Goal: Use online tool/utility: Utilize a website feature to perform a specific function

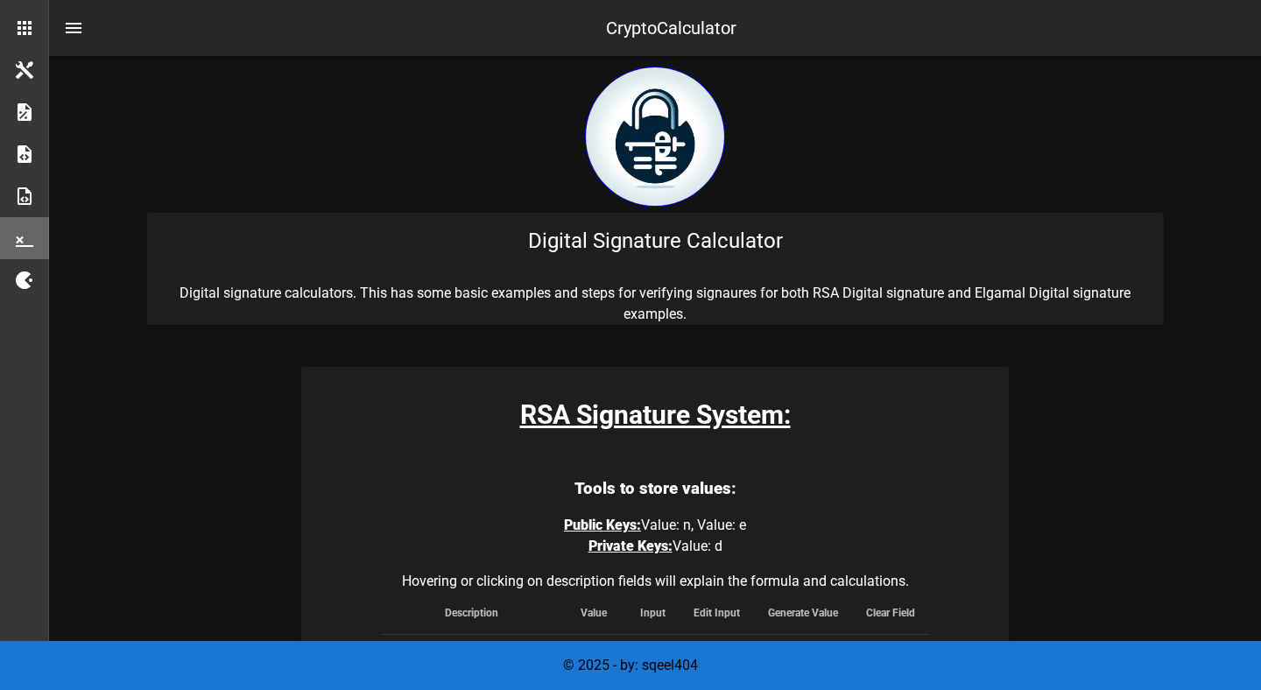
scroll to position [2643, 0]
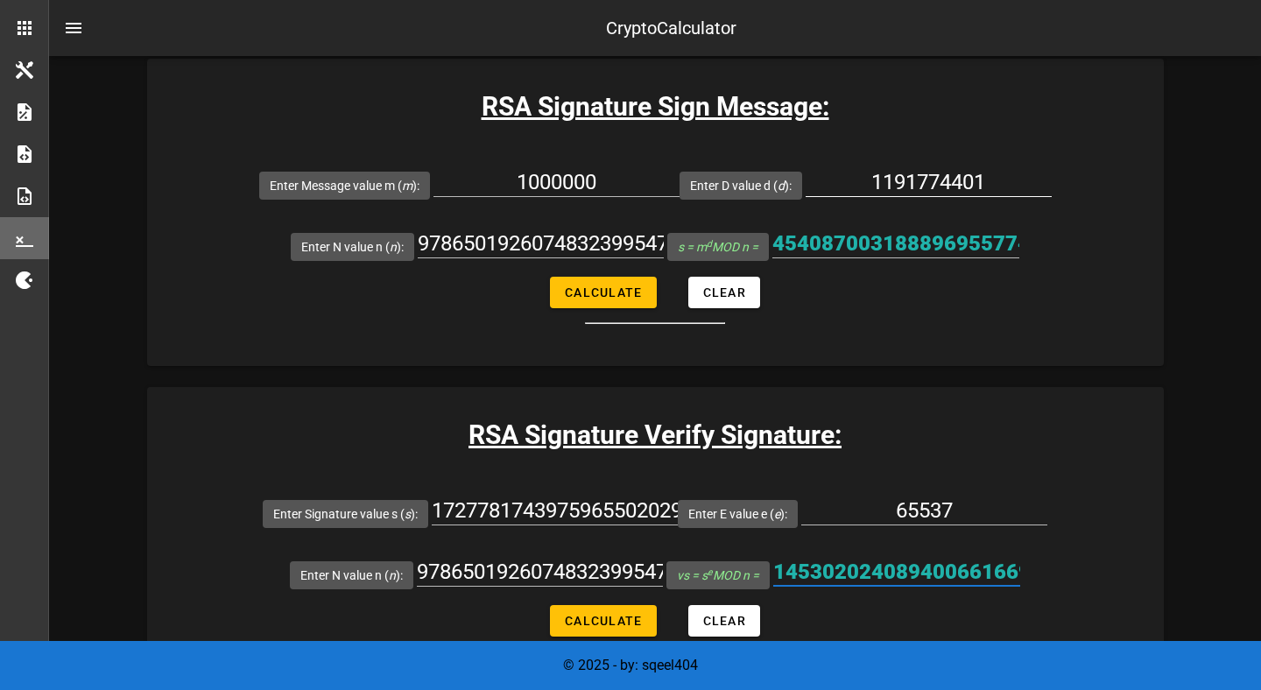
click at [889, 182] on input "1191774401" at bounding box center [929, 182] width 246 height 28
click at [886, 181] on input "1191774401" at bounding box center [929, 182] width 246 height 28
click at [856, 291] on form "Enter Message value m ( m ): 1000000 Enter D value d ( d ): 1191774401 Enter N …" at bounding box center [655, 239] width 1017 height 170
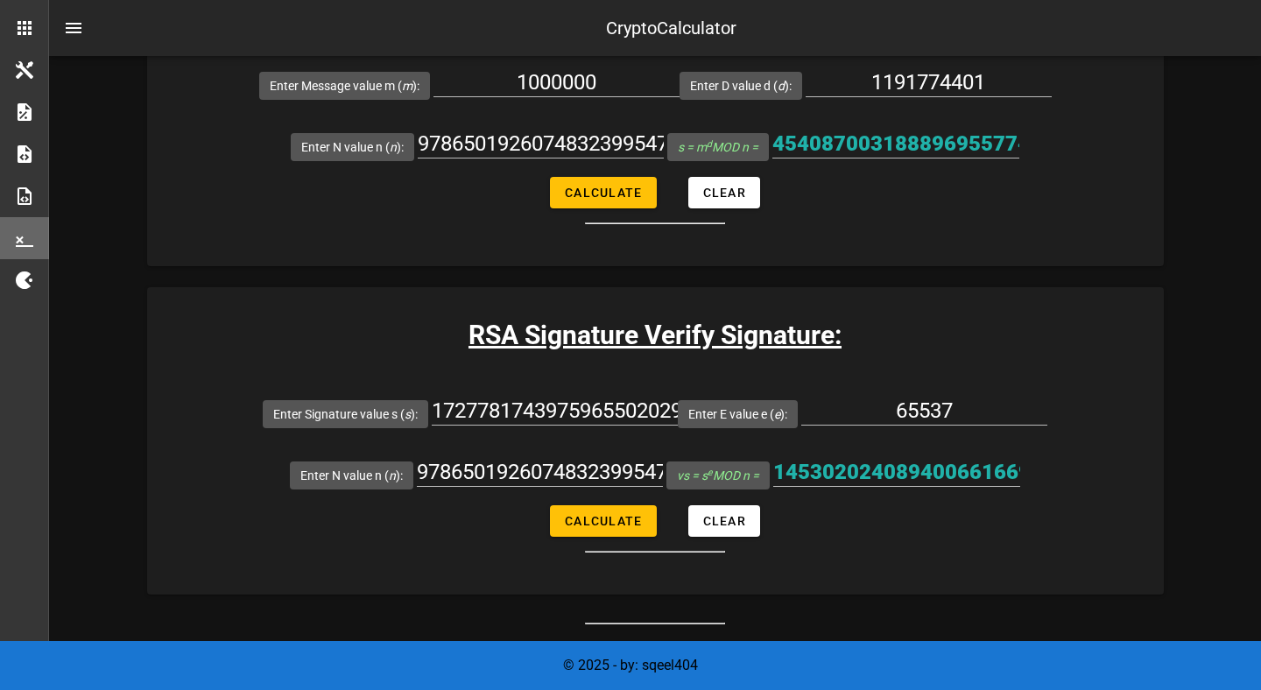
scroll to position [2744, 0]
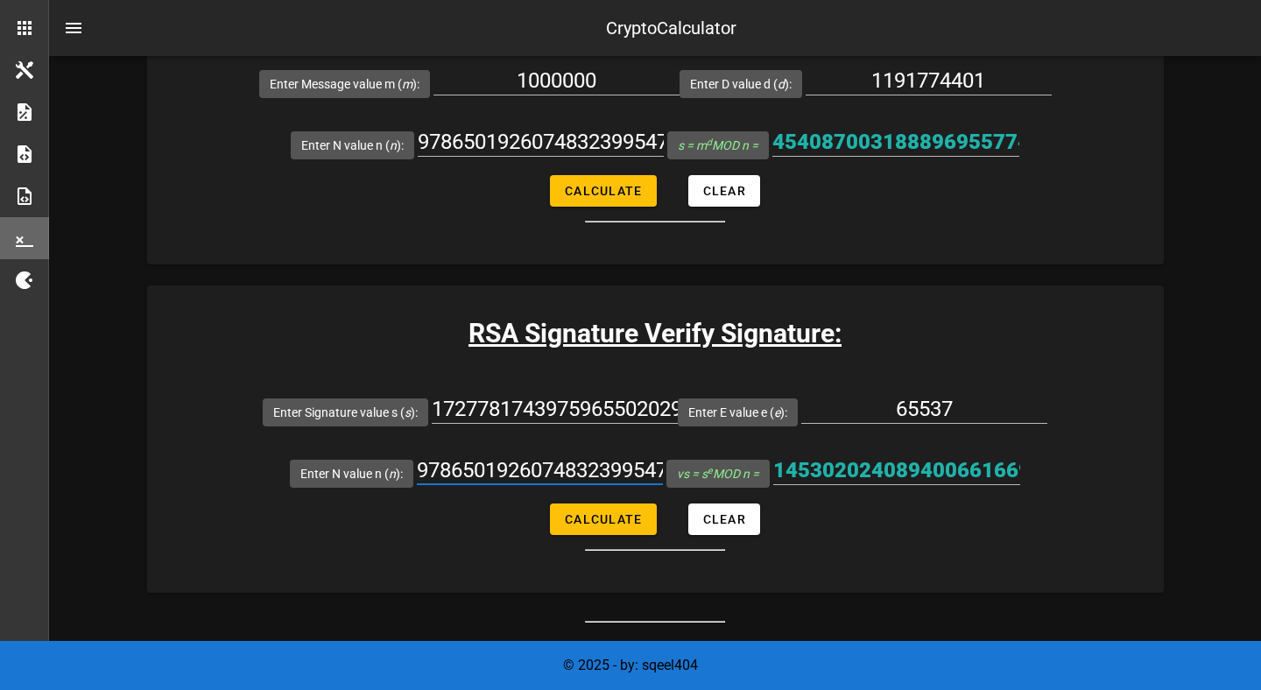
click at [533, 463] on input "9786501926074832399547124321" at bounding box center [540, 470] width 246 height 28
paste input "87427084425130972524826292"
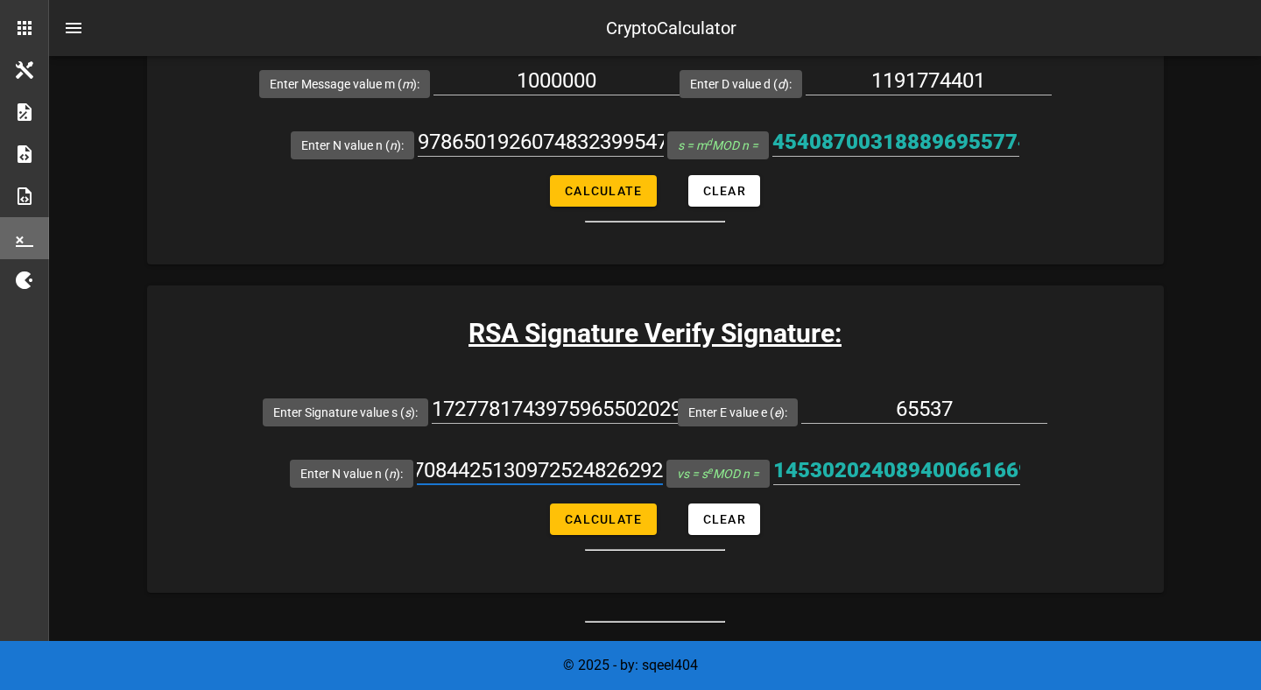
type input "987427084425130972524826292"
click at [525, 405] on input "1727781743975965502029690518" at bounding box center [555, 409] width 246 height 28
paste input "987427084425130972524826292"
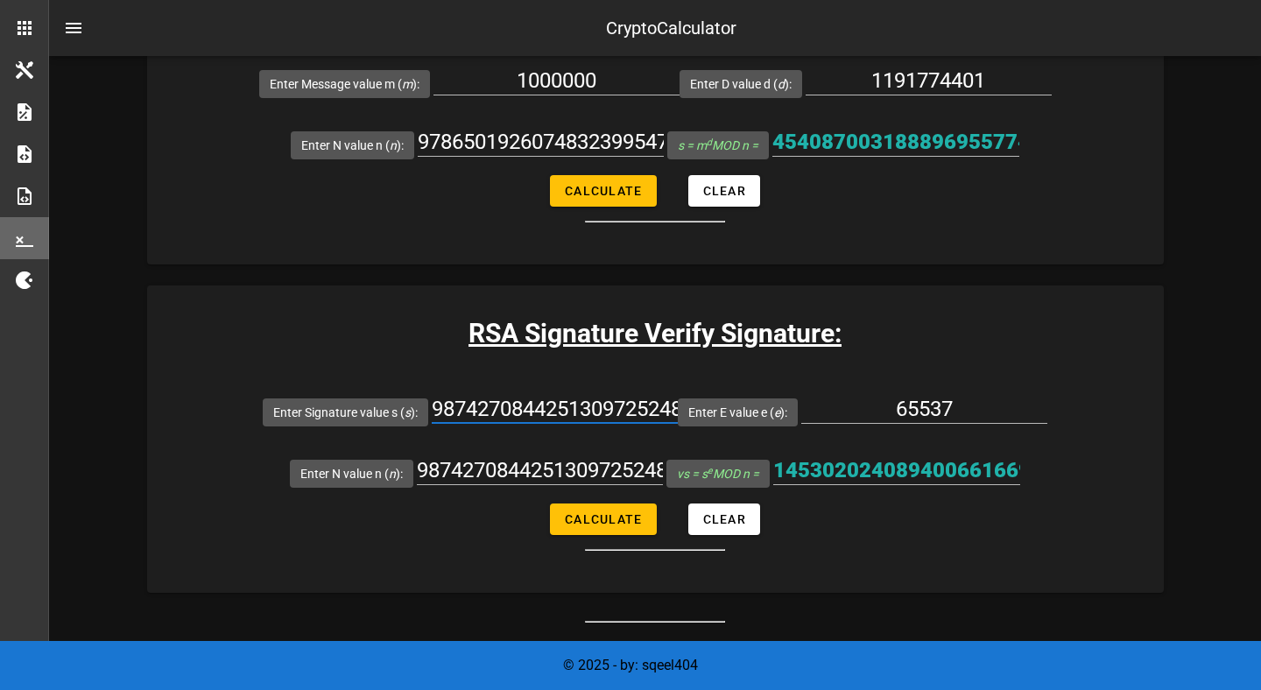
scroll to position [0, 99]
type input "987427084425130972524826292"
click at [603, 472] on input "987427084425130972524826292" at bounding box center [540, 470] width 246 height 28
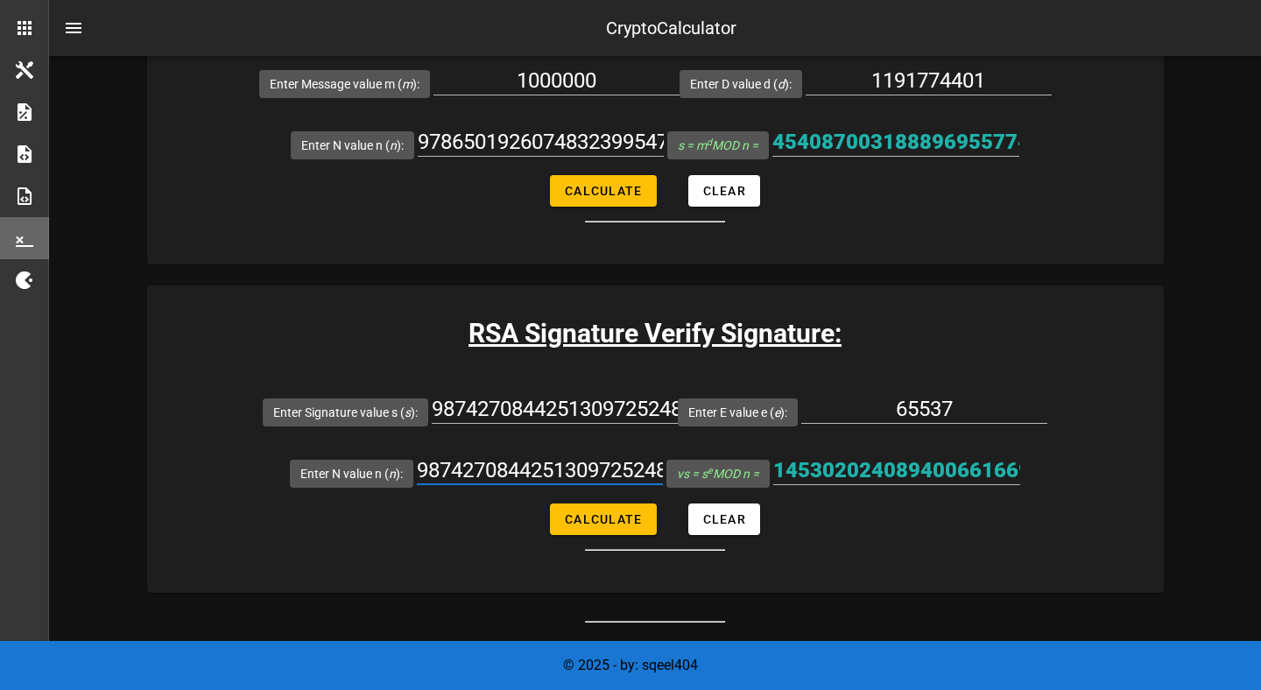
paste input "786501926074832399547124321"
type input "9786501926074832399547124321"
click at [620, 430] on div at bounding box center [555, 436] width 246 height 12
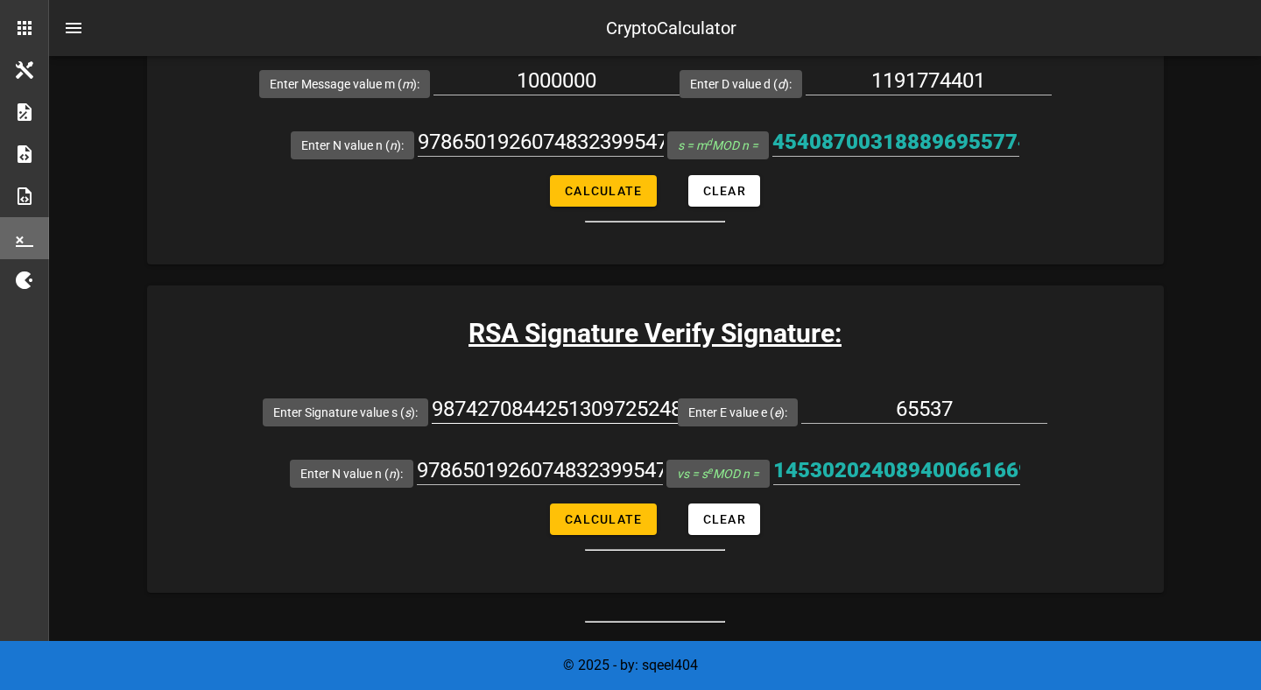
click at [621, 415] on input "987427084425130972524826292" at bounding box center [555, 409] width 246 height 28
click at [608, 525] on button "Calculate" at bounding box center [603, 520] width 106 height 32
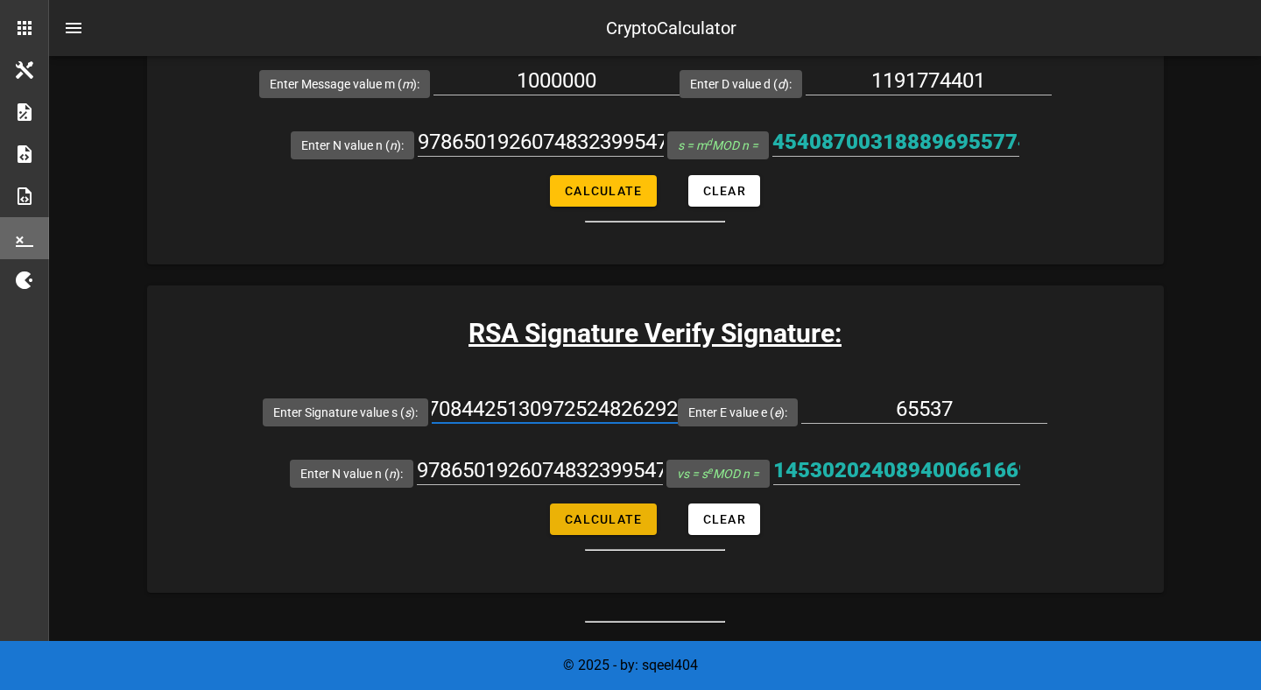
type input "1000000"
